Goal: Information Seeking & Learning: Learn about a topic

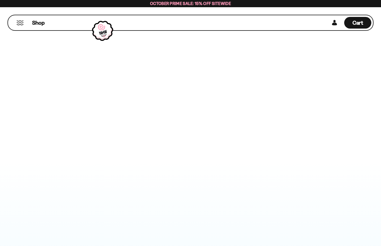
scroll to position [286, 0]
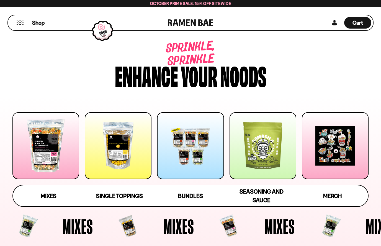
click at [45, 142] on div at bounding box center [45, 145] width 67 height 67
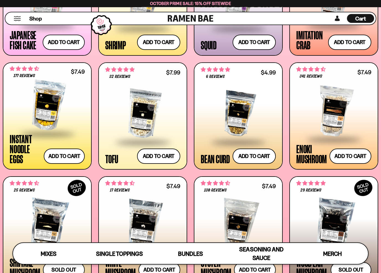
scroll to position [558, 0]
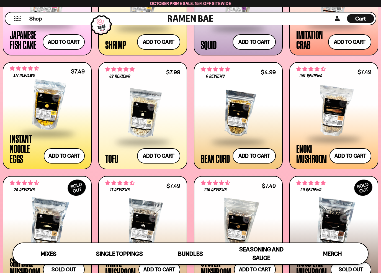
click at [127, 128] on div at bounding box center [142, 113] width 75 height 55
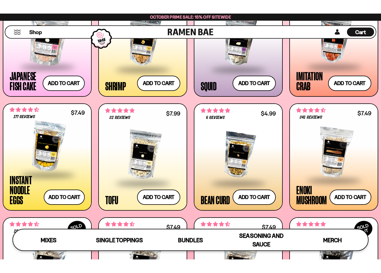
scroll to position [531, 0]
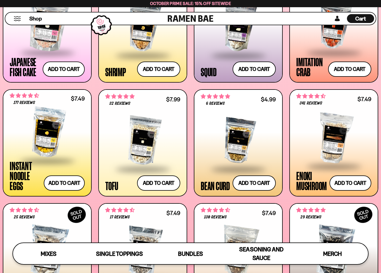
click at [230, 127] on div at bounding box center [238, 140] width 75 height 55
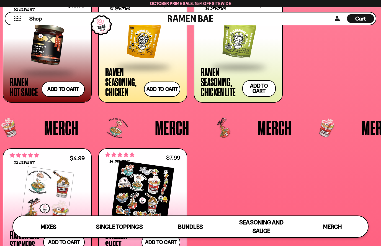
scroll to position [1265, 0]
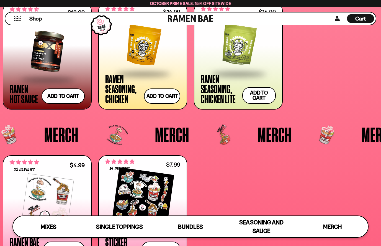
click at [43, 55] on div at bounding box center [47, 51] width 75 height 55
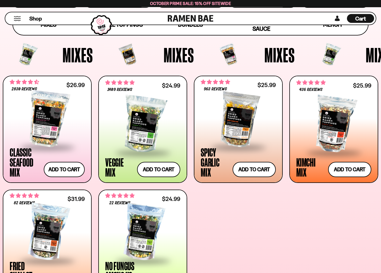
scroll to position [172, 0]
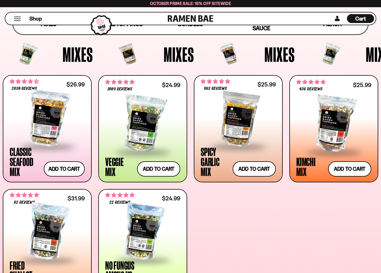
click at [132, 101] on div at bounding box center [142, 123] width 75 height 55
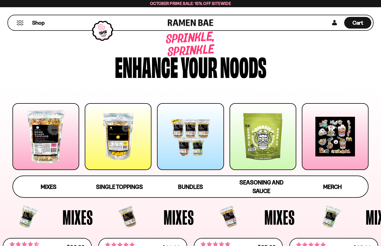
scroll to position [8, 0]
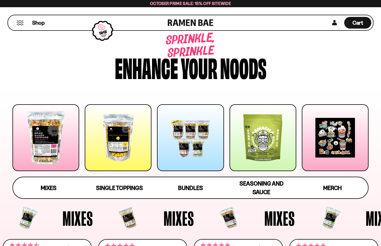
click at [192, 130] on div at bounding box center [190, 137] width 67 height 67
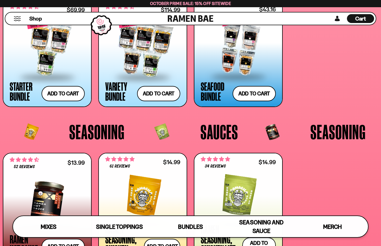
scroll to position [1116, 0]
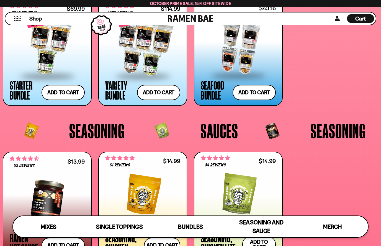
click at [138, 46] on div at bounding box center [142, 47] width 75 height 55
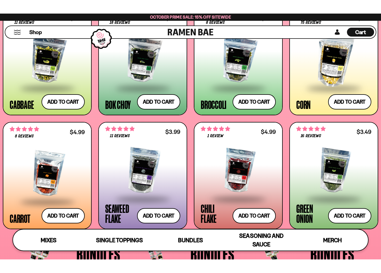
scroll to position [854, 0]
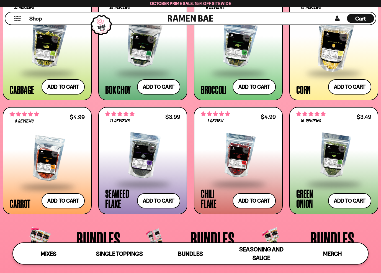
click at [30, 143] on div at bounding box center [47, 158] width 75 height 55
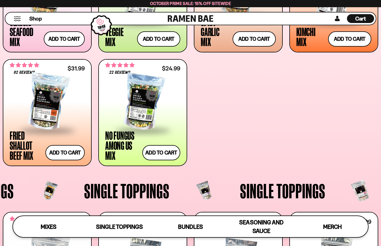
scroll to position [295, 0]
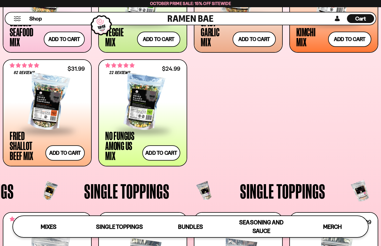
click at [131, 89] on div at bounding box center [142, 102] width 75 height 55
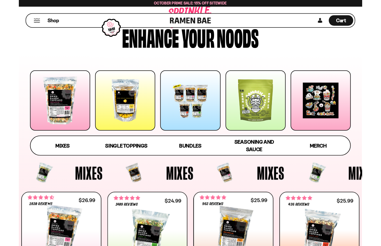
scroll to position [0, 0]
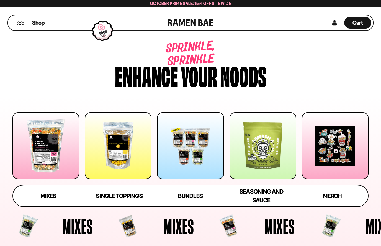
click at [20, 21] on button "Mobile Menu Trigger" at bounding box center [19, 23] width 7 height 5
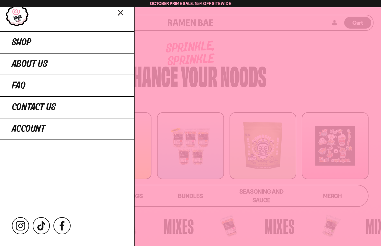
click at [30, 86] on link "FAQ" at bounding box center [67, 86] width 134 height 22
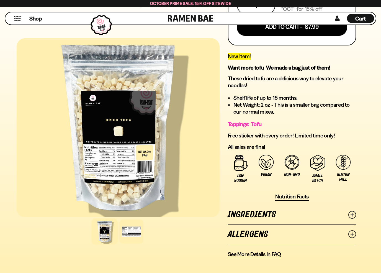
scroll to position [333, 0]
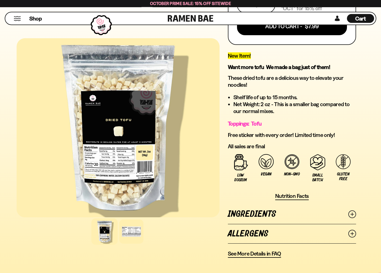
click at [132, 229] on div at bounding box center [131, 232] width 24 height 24
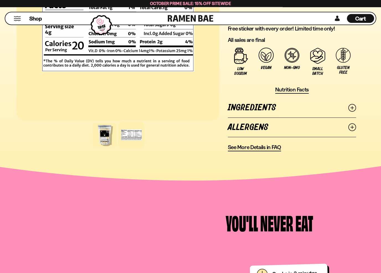
scroll to position [441, 0]
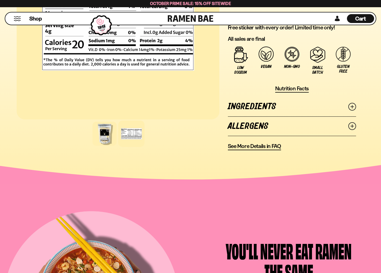
click at [244, 104] on link "Ingredients" at bounding box center [292, 106] width 128 height 19
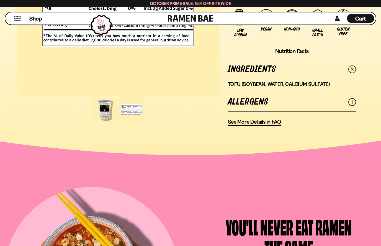
scroll to position [472, 0]
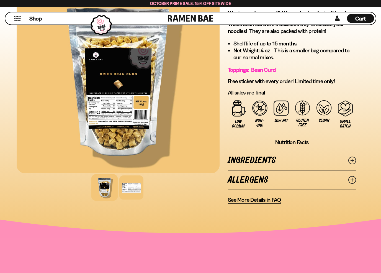
scroll to position [220, 0]
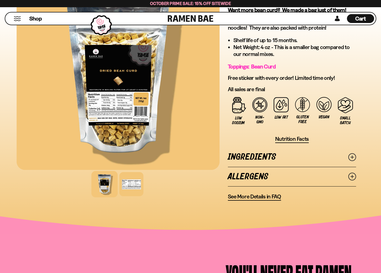
click at [129, 184] on div at bounding box center [131, 184] width 24 height 24
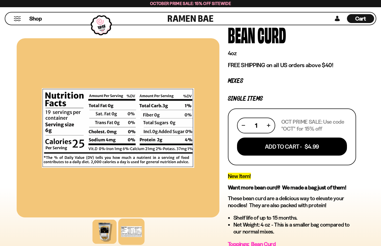
scroll to position [36, 0]
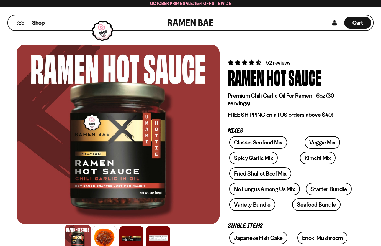
click at [105, 235] on div at bounding box center [105, 238] width 24 height 24
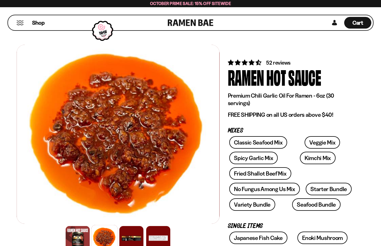
click at [130, 230] on div at bounding box center [131, 238] width 24 height 24
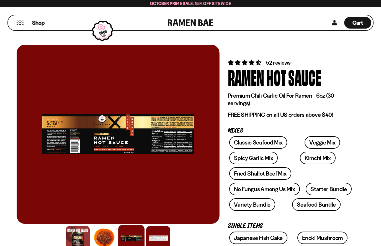
click at [53, 124] on div at bounding box center [118, 134] width 203 height 179
click at [168, 148] on div at bounding box center [118, 134] width 203 height 179
click at [164, 134] on div at bounding box center [118, 134] width 203 height 179
click at [128, 128] on div at bounding box center [118, 134] width 203 height 179
click at [128, 127] on div at bounding box center [118, 134] width 203 height 179
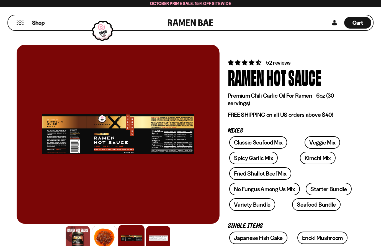
click at [118, 129] on div at bounding box center [118, 134] width 203 height 179
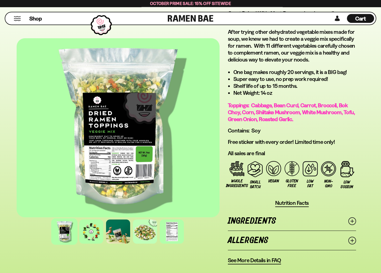
scroll to position [387, 0]
click at [91, 228] on div at bounding box center [91, 232] width 24 height 24
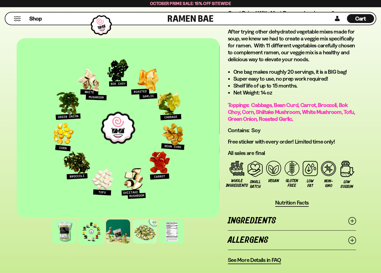
click at [144, 228] on div at bounding box center [145, 232] width 24 height 24
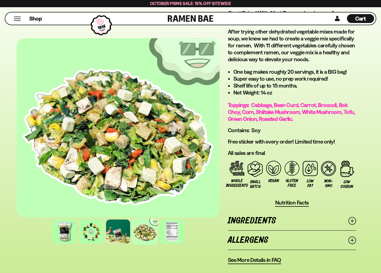
click at [172, 230] on div at bounding box center [172, 232] width 24 height 24
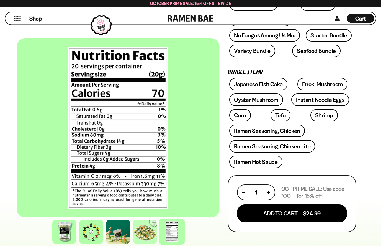
scroll to position [142, 0]
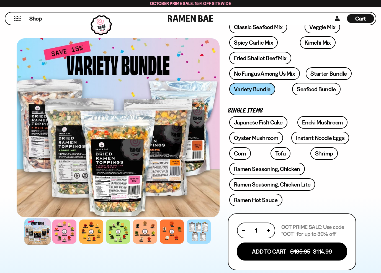
scroll to position [108, 0]
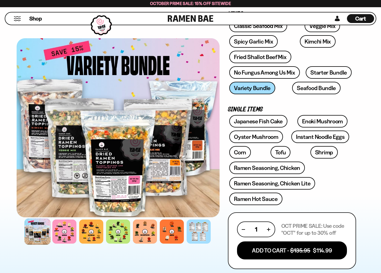
click at [65, 224] on div at bounding box center [64, 232] width 24 height 24
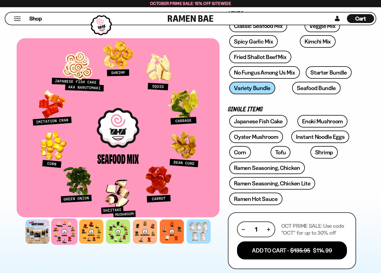
click at [92, 228] on div at bounding box center [91, 232] width 24 height 24
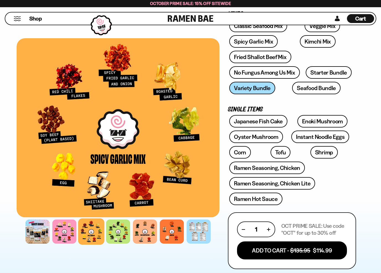
click at [116, 229] on div at bounding box center [118, 232] width 24 height 24
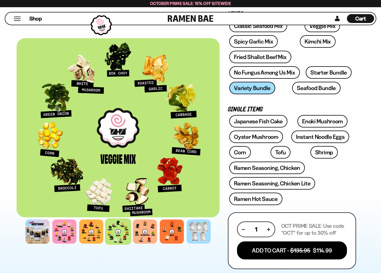
click at [144, 227] on div at bounding box center [145, 232] width 24 height 24
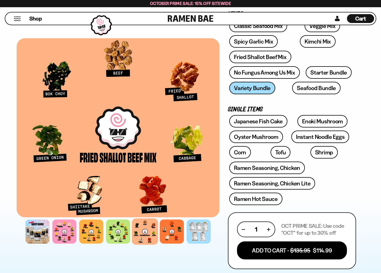
click at [170, 229] on div at bounding box center [172, 232] width 24 height 24
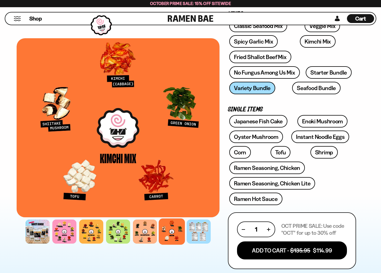
click at [199, 228] on div at bounding box center [199, 232] width 24 height 24
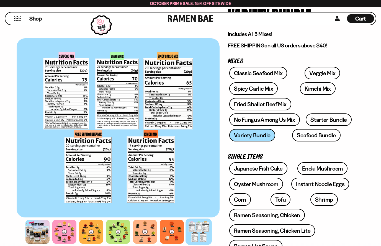
scroll to position [0, 0]
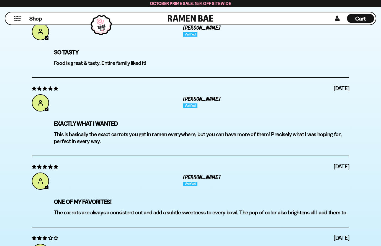
scroll to position [1642, 0]
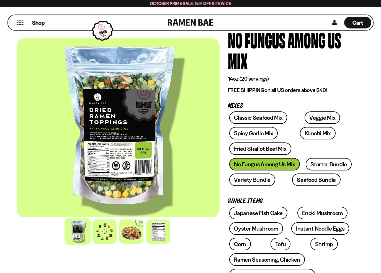
scroll to position [37, 0]
click at [105, 228] on div at bounding box center [105, 232] width 24 height 24
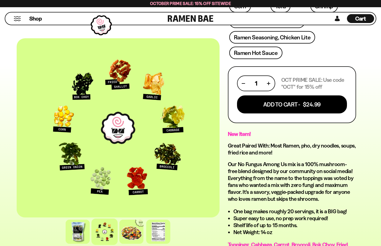
scroll to position [274, 0]
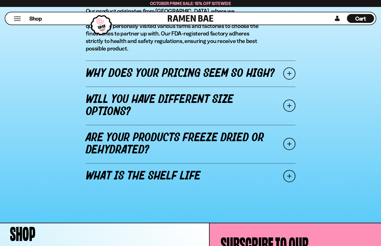
scroll to position [700, 0]
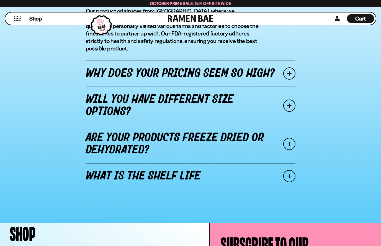
click at [288, 67] on span at bounding box center [290, 73] width 12 height 12
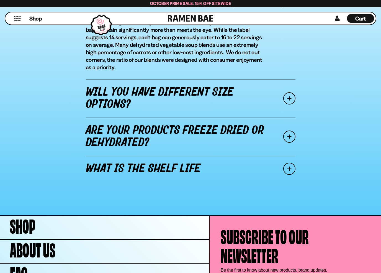
scroll to position [725, 0]
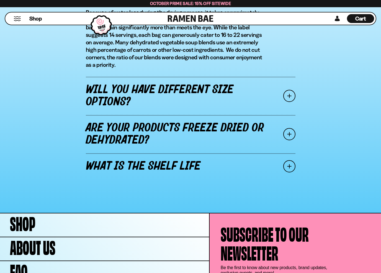
click at [286, 95] on span at bounding box center [290, 96] width 12 height 12
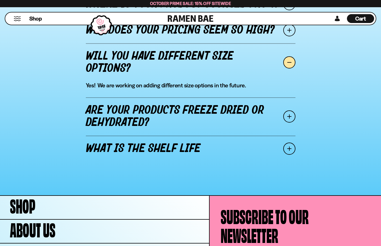
scroll to position [690, 0]
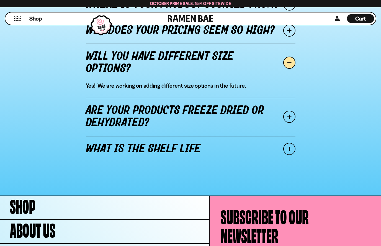
click at [286, 117] on span at bounding box center [290, 117] width 12 height 12
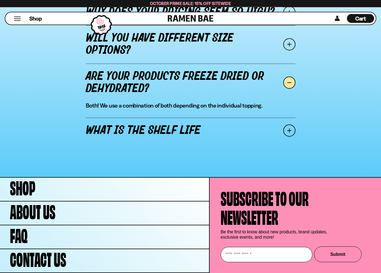
scroll to position [708, 0]
click at [289, 129] on span at bounding box center [290, 130] width 12 height 12
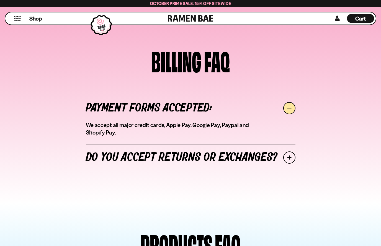
scroll to position [375, 0]
